Goal: Transaction & Acquisition: Purchase product/service

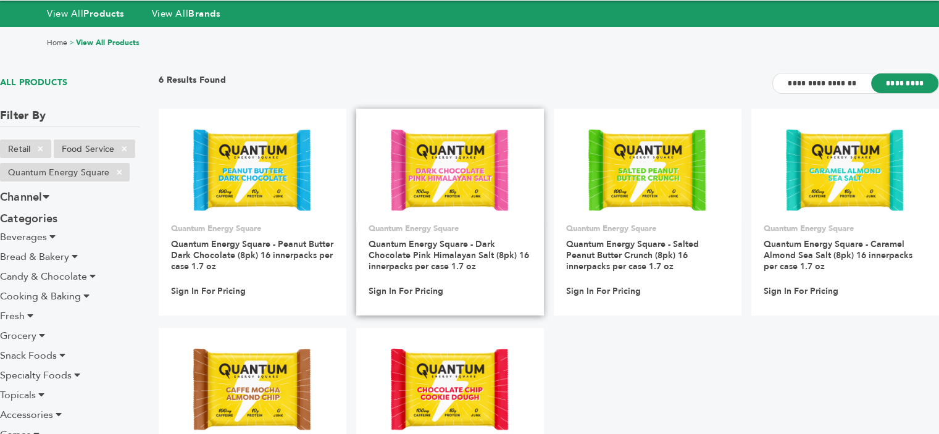
scroll to position [41, 0]
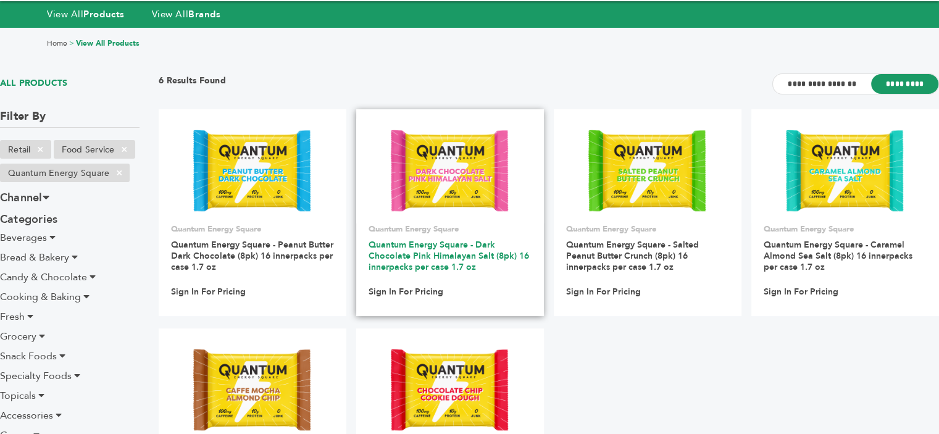
click at [409, 251] on link "Quantum Energy Square - Dark Chocolate Pink Himalayan Salt (8pk) 16 innerpacks …" at bounding box center [449, 256] width 161 height 34
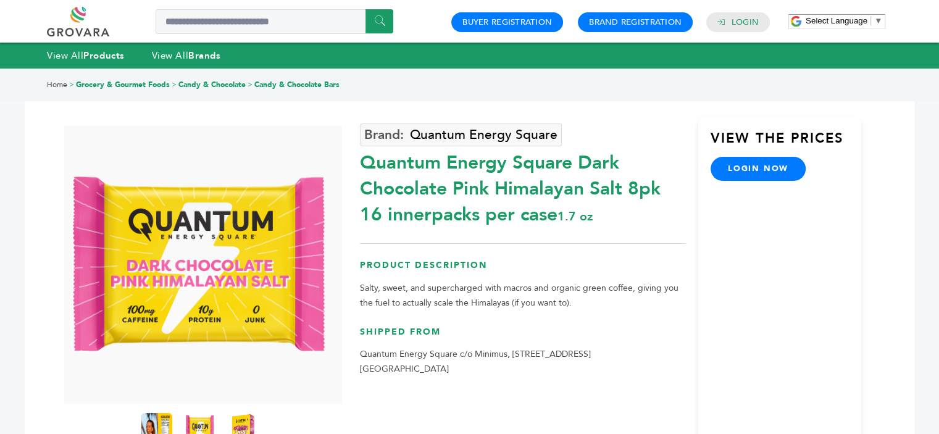
scroll to position [138, 0]
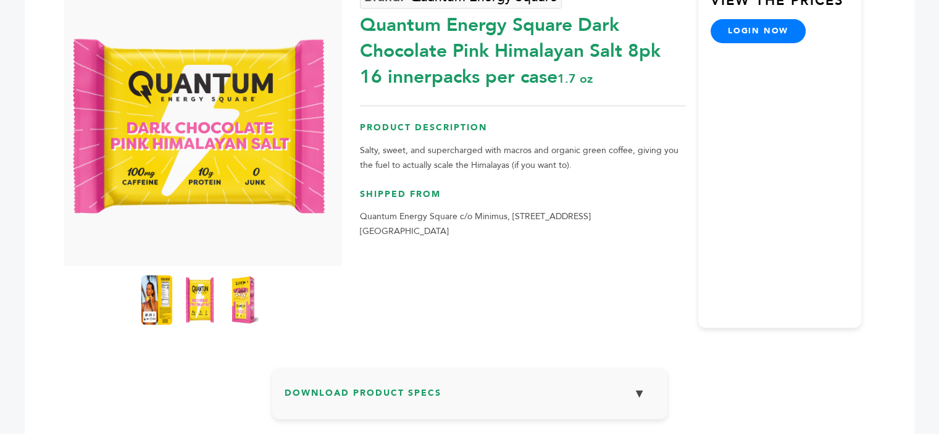
click at [744, 41] on link "login now" at bounding box center [758, 30] width 95 height 23
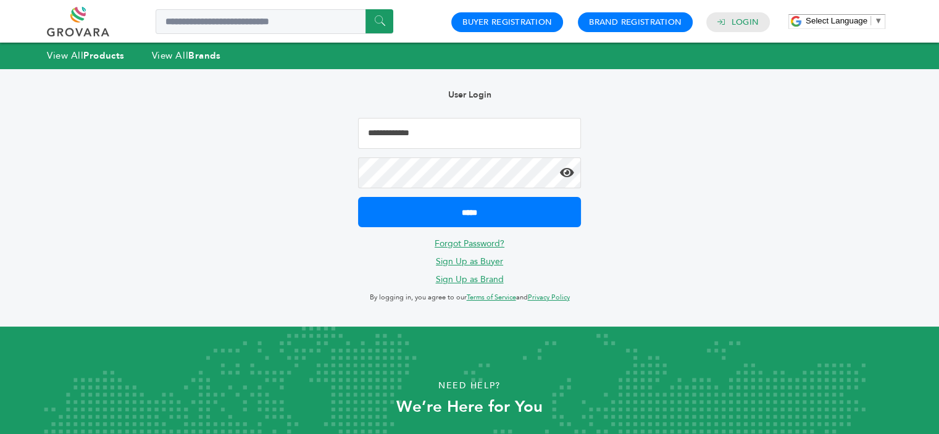
click at [475, 138] on input "Email Address" at bounding box center [469, 133] width 222 height 31
click at [452, 145] on input "**********" at bounding box center [469, 133] width 222 height 31
type input "**********"
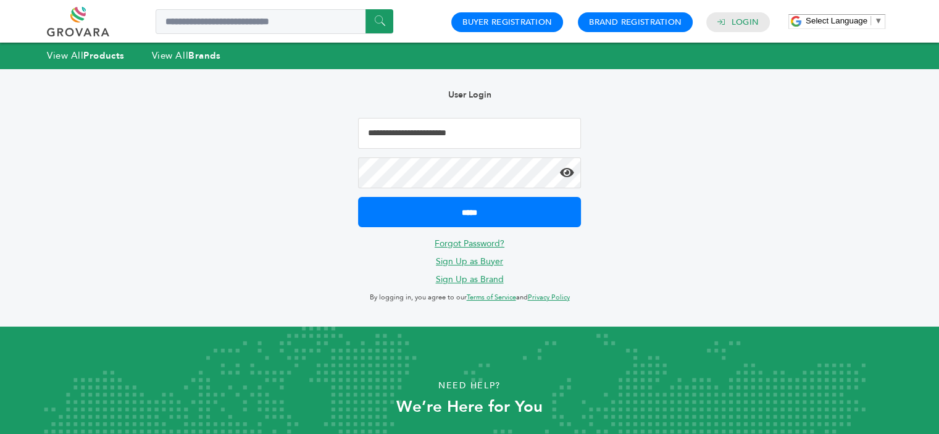
click at [358, 197] on input "*****" at bounding box center [469, 212] width 222 height 30
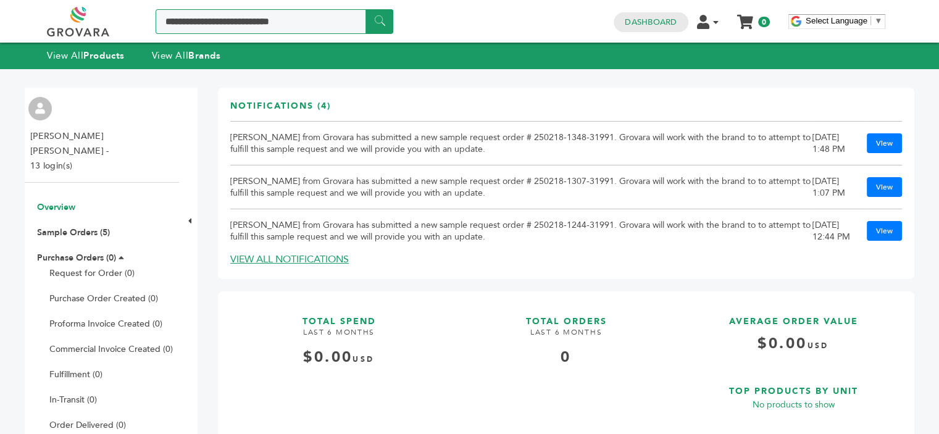
click at [258, 12] on input "Search a product or brand..." at bounding box center [275, 21] width 238 height 25
type input "*"
type input "*******"
click at [366, 9] on input "******" at bounding box center [380, 21] width 28 height 24
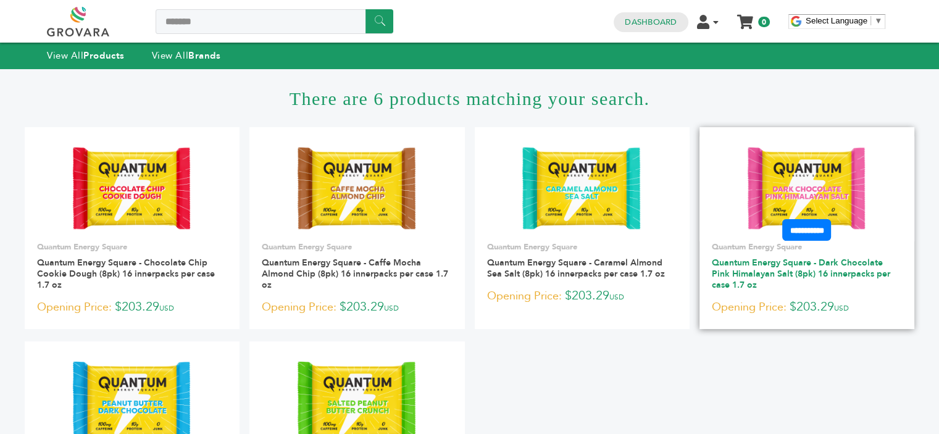
click at [802, 280] on link "Quantum Energy Square - Dark Chocolate Pink Himalayan Salt (8pk) 16 innerpacks …" at bounding box center [801, 274] width 179 height 34
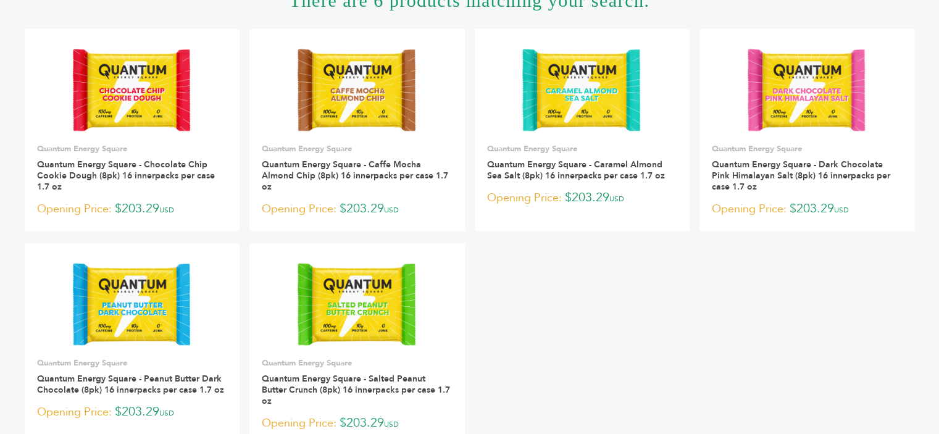
scroll to position [98, 0]
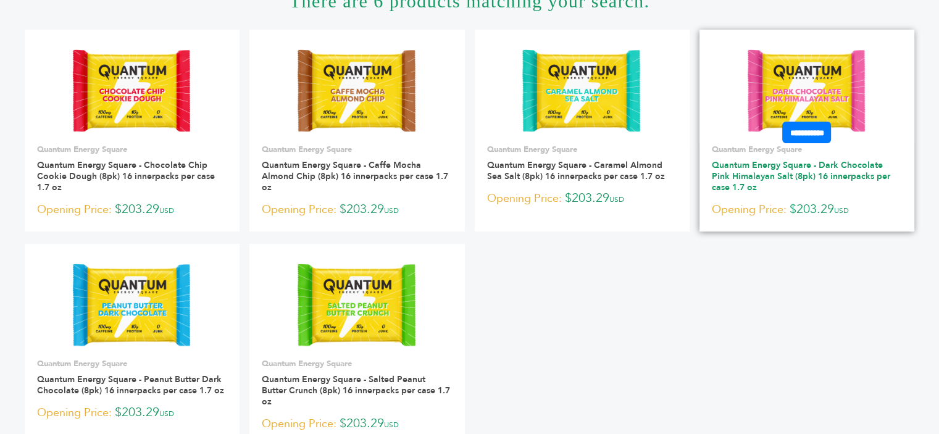
click at [737, 185] on link "Quantum Energy Square - Dark Chocolate Pink Himalayan Salt (8pk) 16 innerpacks …" at bounding box center [801, 176] width 179 height 34
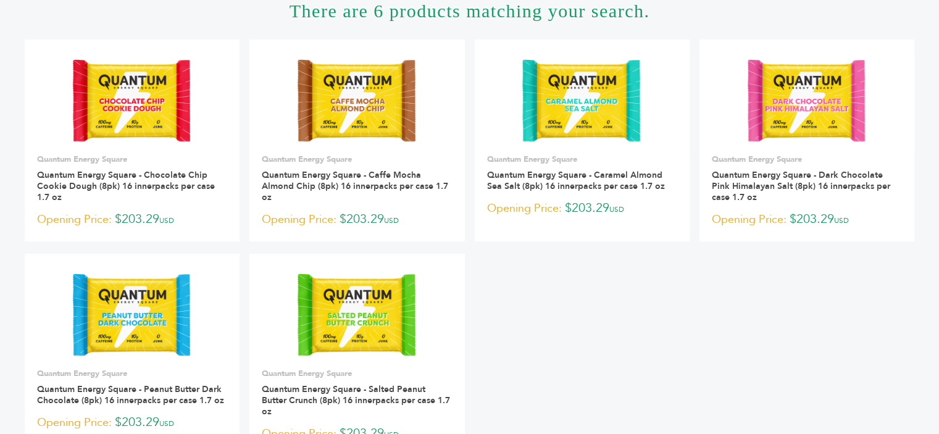
scroll to position [96, 0]
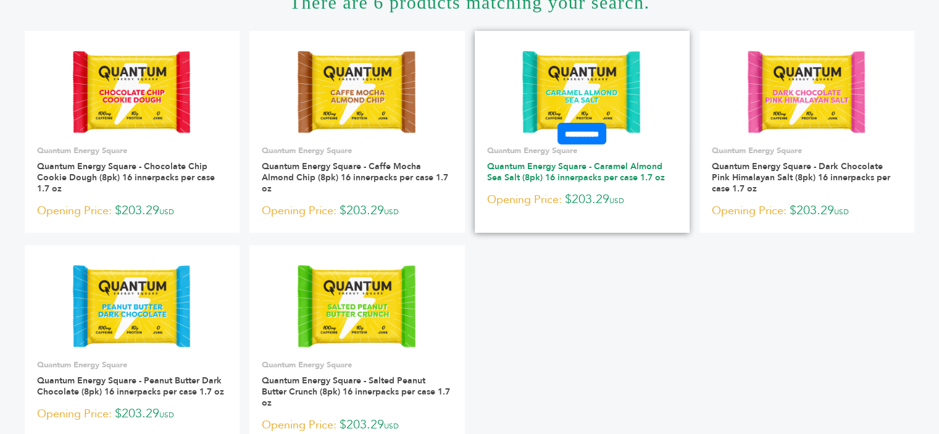
click at [555, 169] on link "Quantum Energy Square - Caramel Almond Sea Salt (8pk) 16 innerpacks per case 1.…" at bounding box center [576, 172] width 178 height 23
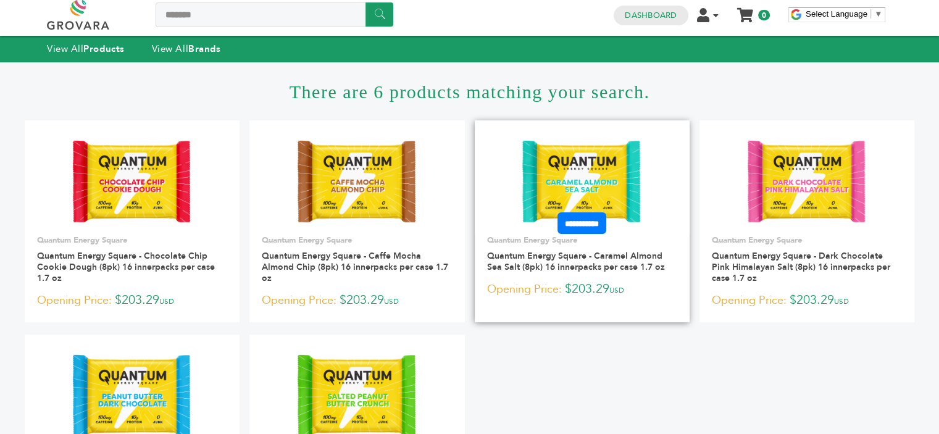
scroll to position [0, 0]
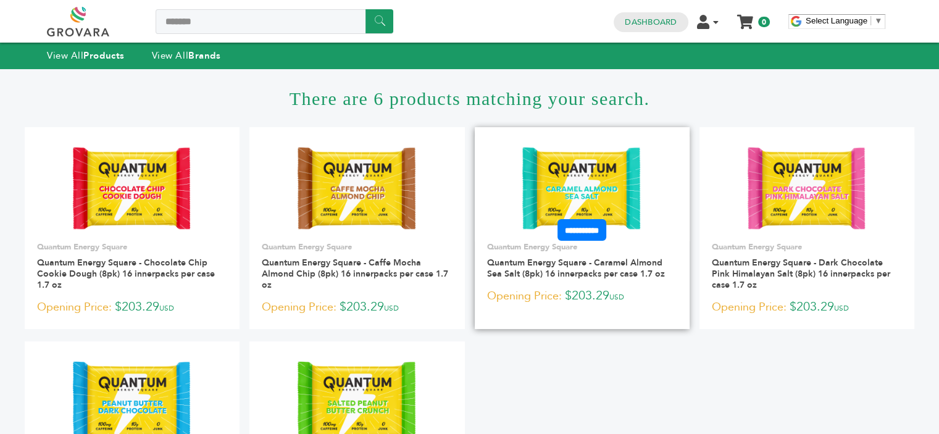
click at [588, 163] on img at bounding box center [582, 188] width 130 height 89
click at [555, 273] on link "Quantum Energy Square - Caramel Almond Sea Salt (8pk) 16 innerpacks per case 1.…" at bounding box center [576, 268] width 178 height 23
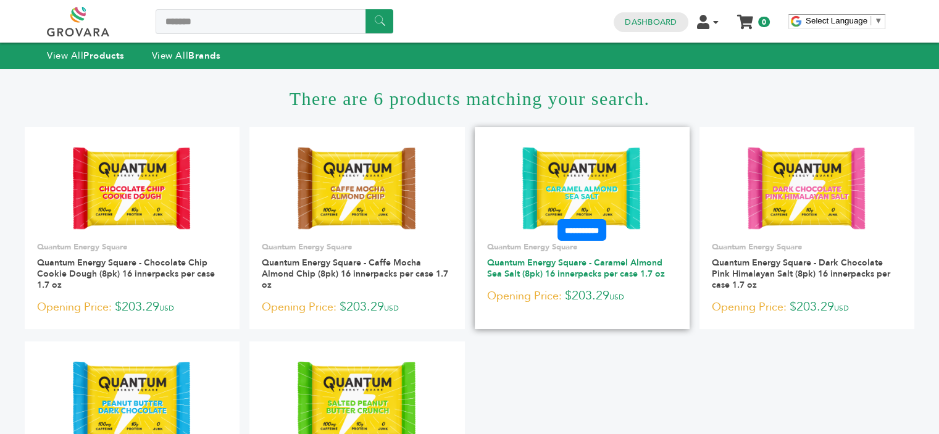
click at [555, 273] on link "Quantum Energy Square - Caramel Almond Sea Salt (8pk) 16 innerpacks per case 1.…" at bounding box center [576, 268] width 178 height 23
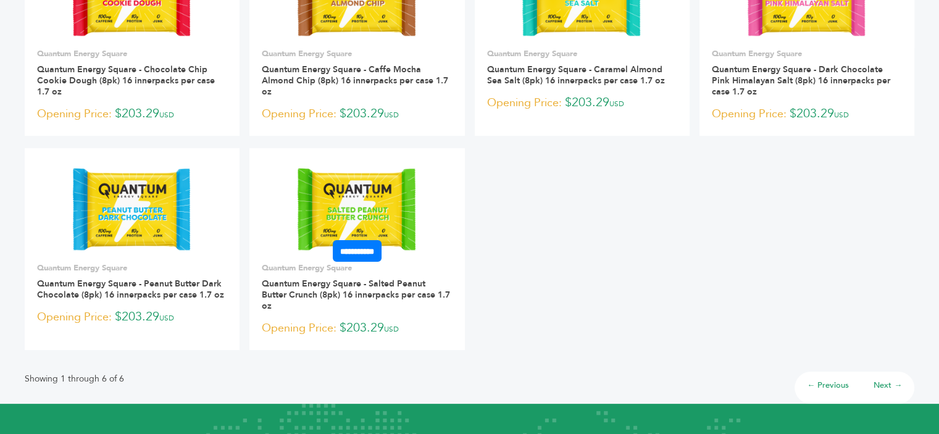
scroll to position [190, 0]
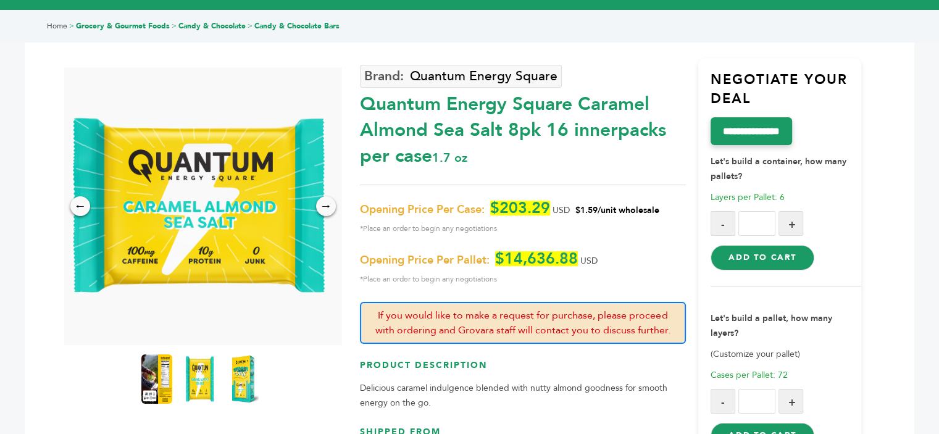
scroll to position [61, 0]
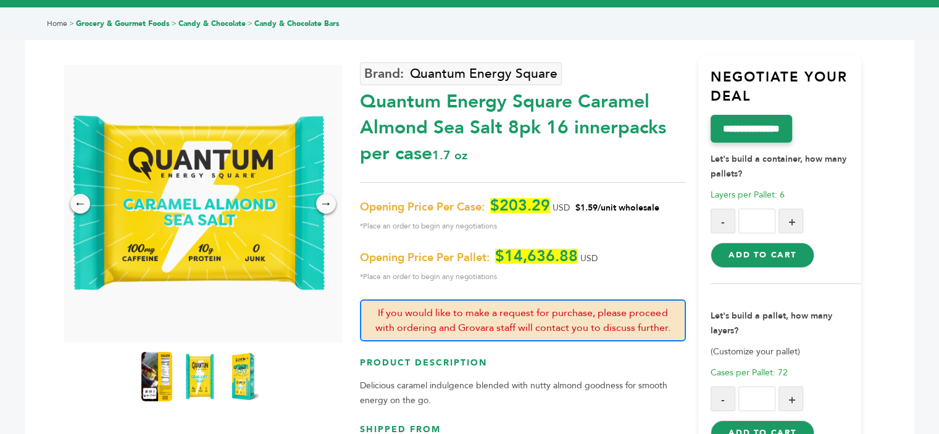
click at [335, 195] on img at bounding box center [200, 203] width 278 height 191
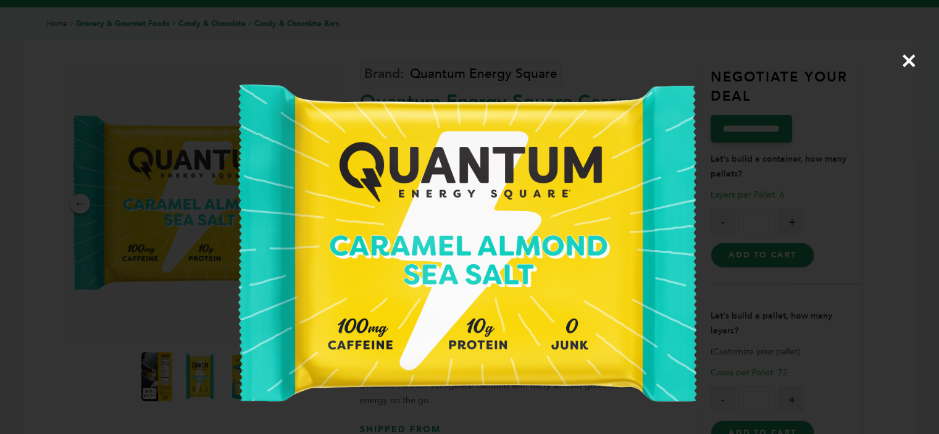
click at [912, 50] on span "×" at bounding box center [909, 60] width 17 height 35
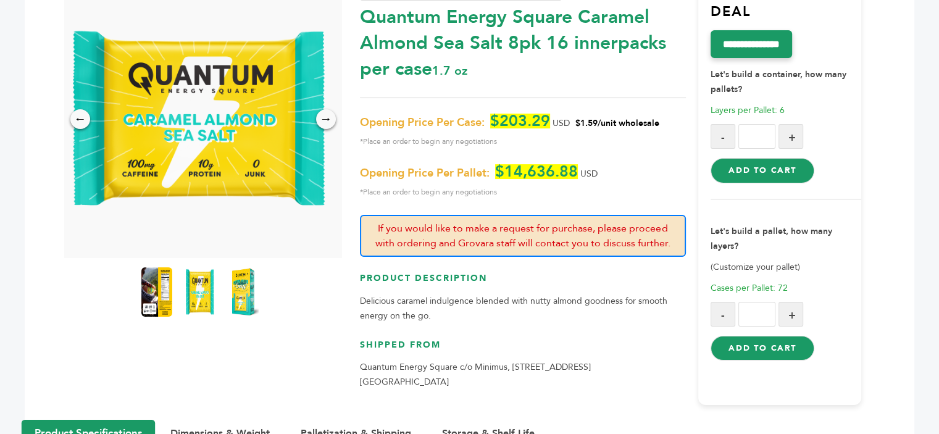
scroll to position [145, 0]
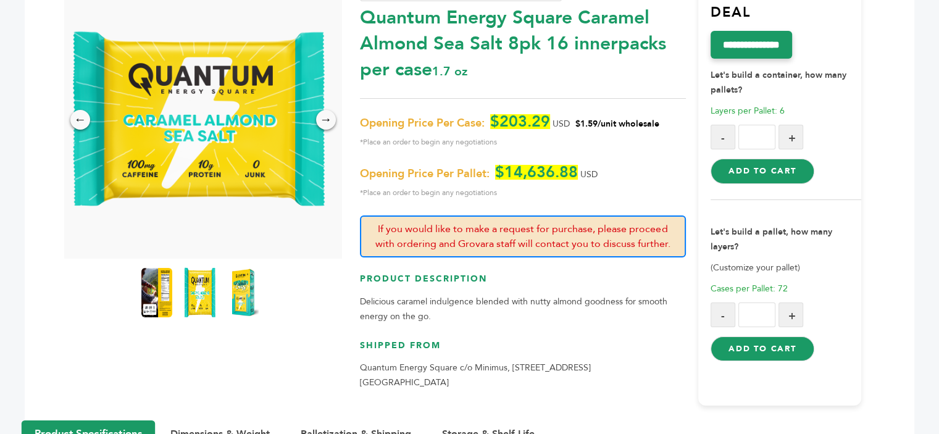
click at [193, 302] on img at bounding box center [200, 293] width 34 height 54
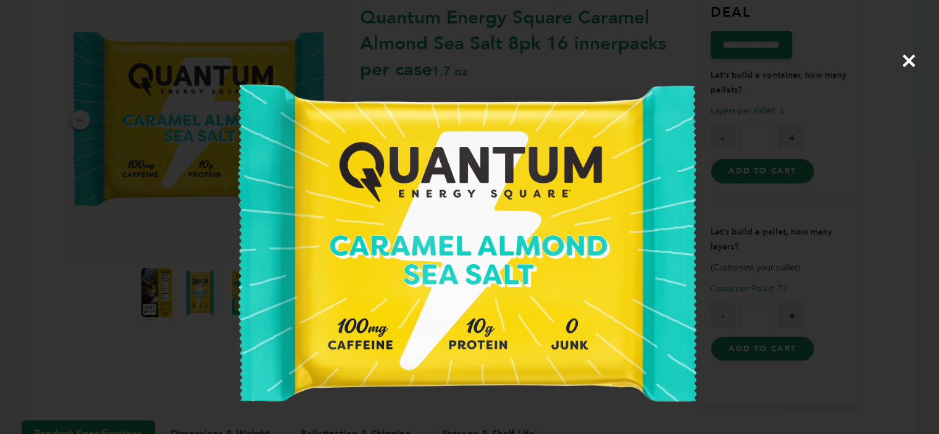
click at [902, 59] on span "×" at bounding box center [909, 60] width 17 height 35
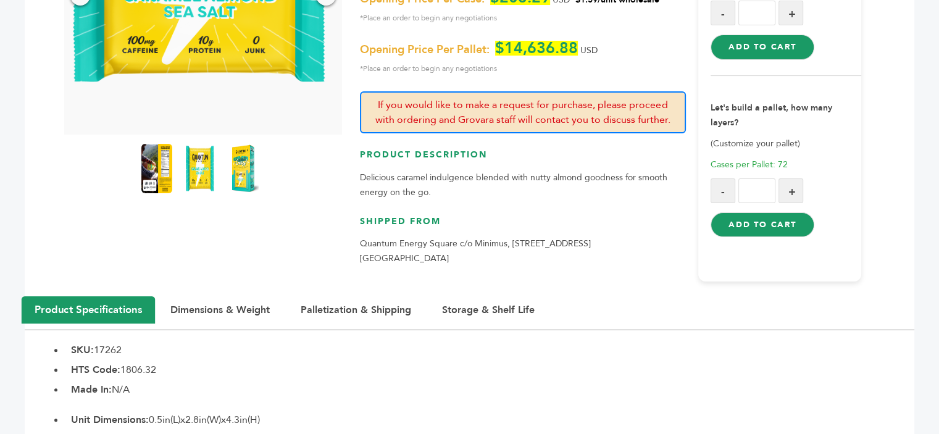
scroll to position [0, 0]
